Goal: Task Accomplishment & Management: Complete application form

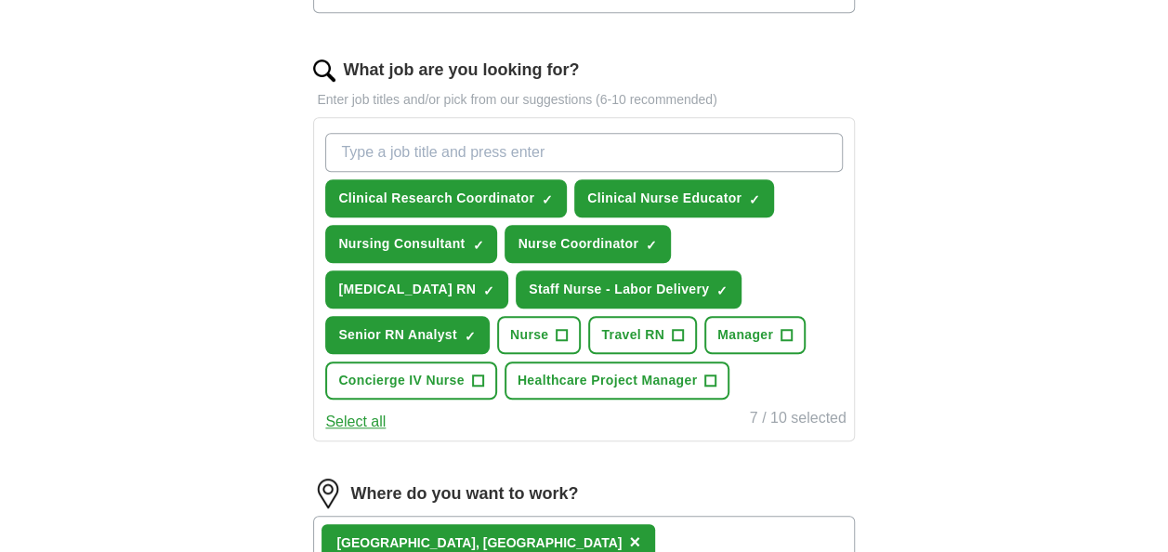
scroll to position [465, 0]
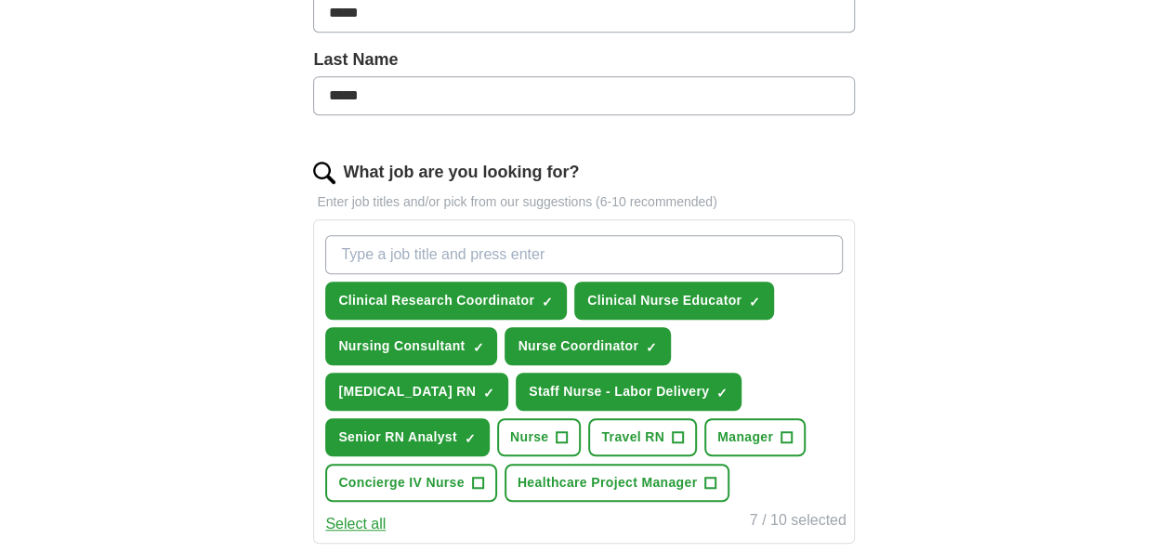
click at [419, 256] on input "What job are you looking for?" at bounding box center [583, 254] width 517 height 39
click at [562, 433] on span "+" at bounding box center [562, 437] width 11 height 15
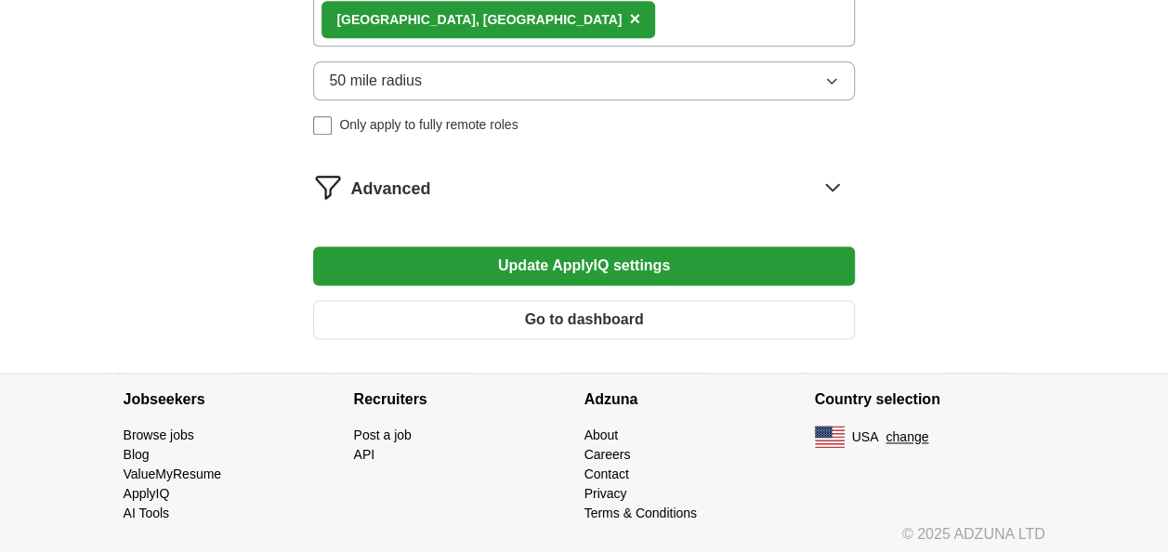
scroll to position [1093, 0]
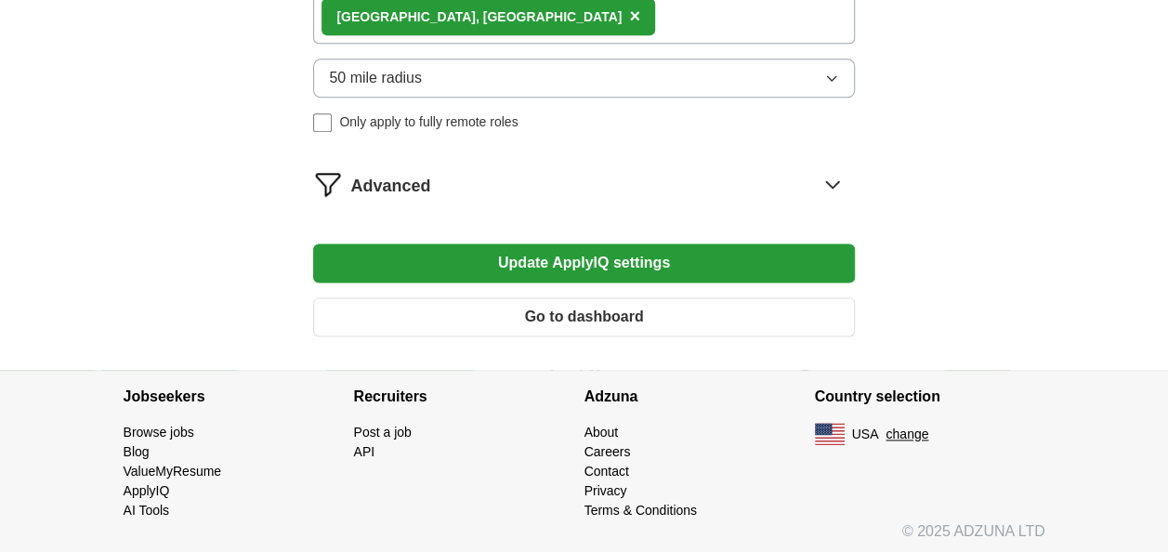
click at [331, 174] on img at bounding box center [328, 184] width 30 height 30
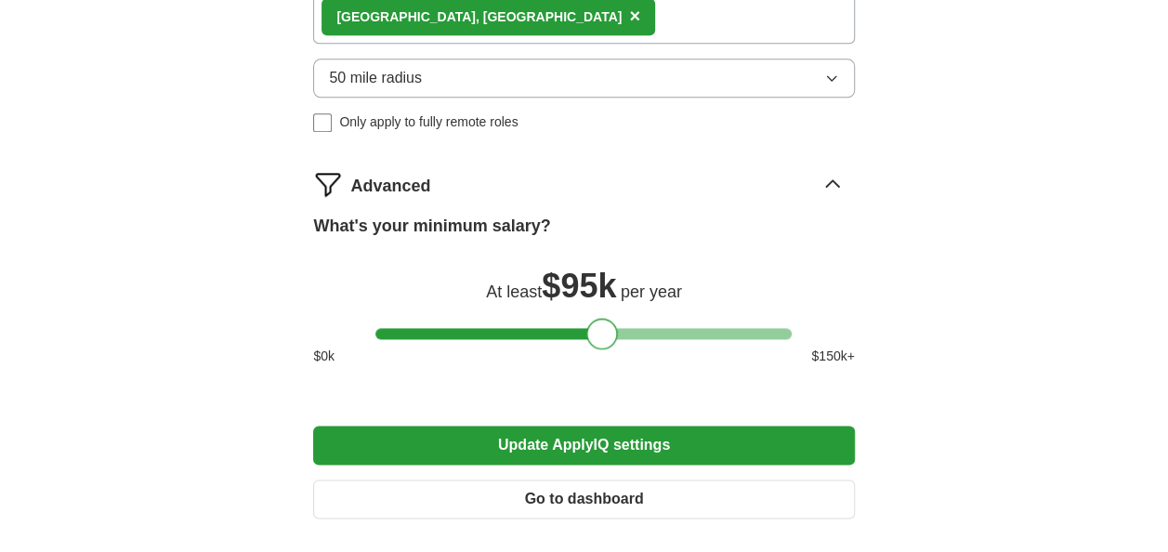
drag, startPoint x: 399, startPoint y: 330, endPoint x: 610, endPoint y: 333, distance: 211.0
click at [610, 333] on div at bounding box center [602, 334] width 32 height 32
click at [604, 333] on div at bounding box center [596, 334] width 32 height 32
drag, startPoint x: 604, startPoint y: 333, endPoint x: 456, endPoint y: 439, distance: 181.8
click at [456, 439] on button "Update ApplyIQ settings" at bounding box center [583, 445] width 541 height 39
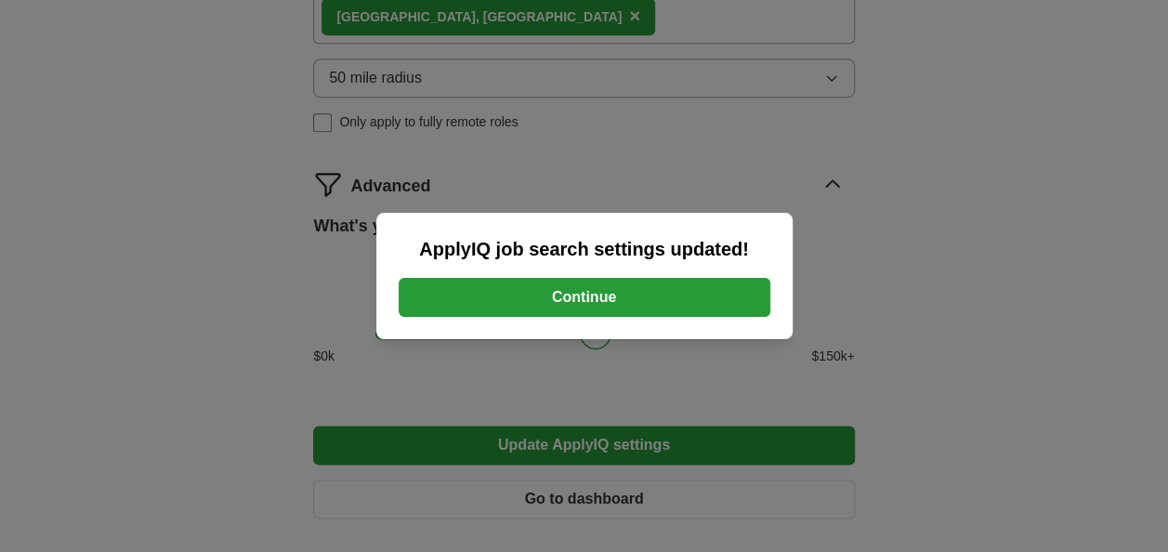
click at [630, 294] on button "Continue" at bounding box center [585, 297] width 372 height 39
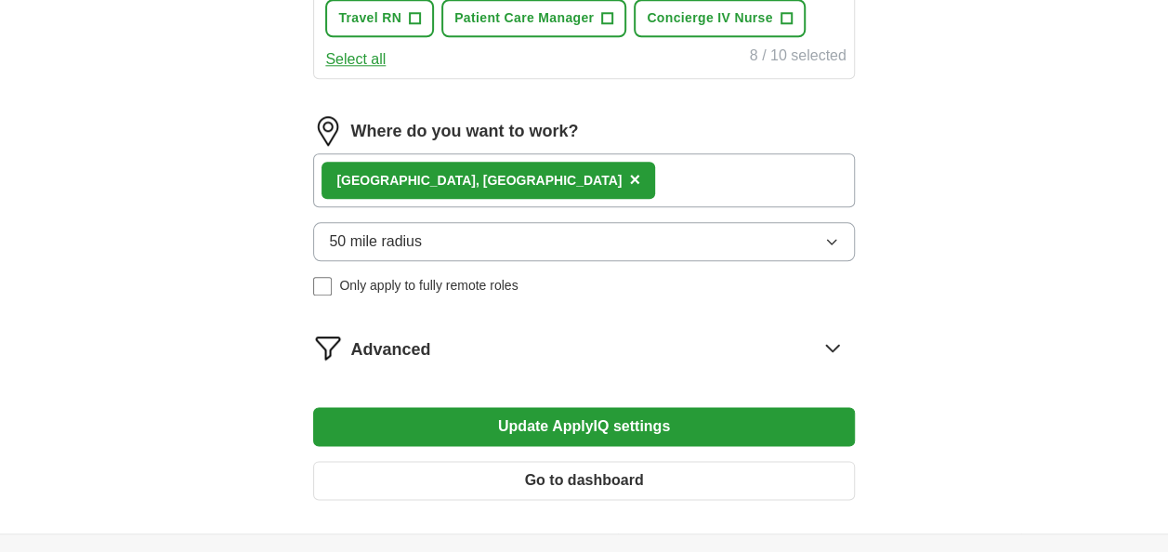
scroll to position [1078, 0]
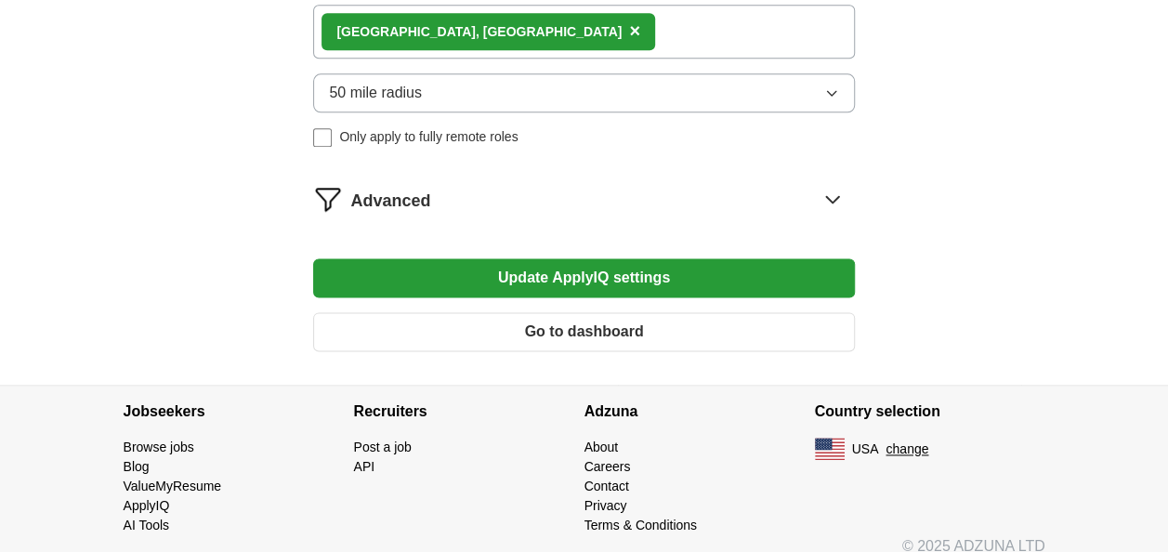
click at [335, 185] on img at bounding box center [328, 199] width 30 height 30
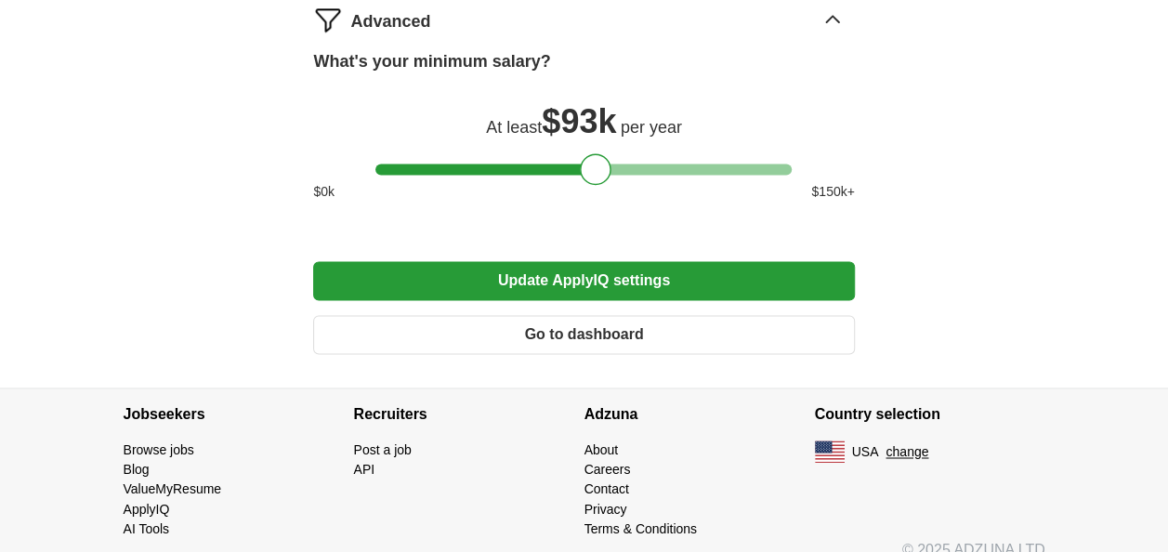
scroll to position [1264, 0]
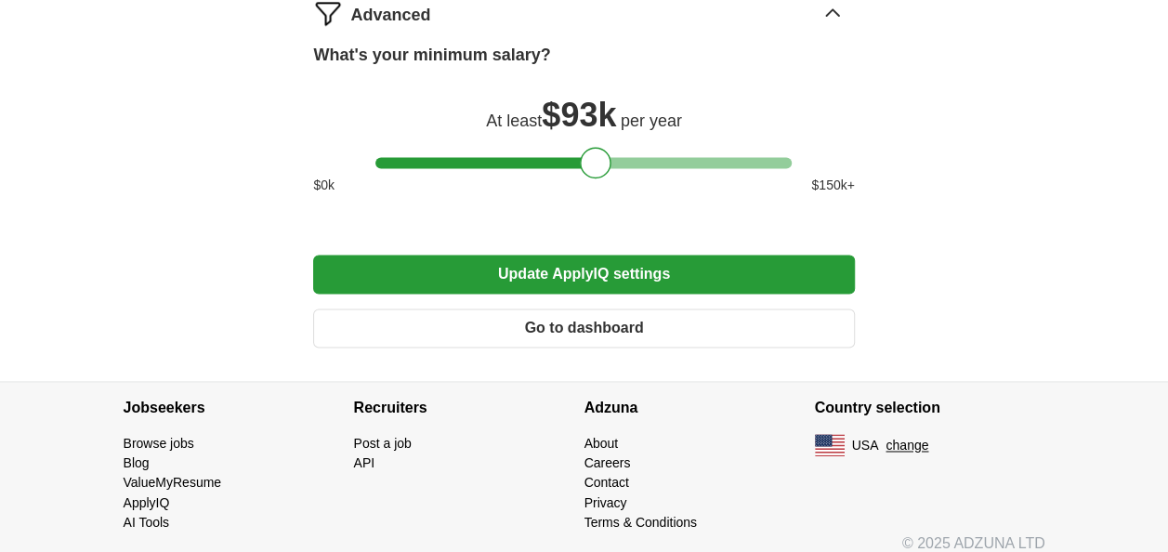
click at [597, 327] on button "Go to dashboard" at bounding box center [583, 328] width 541 height 39
